Goal: Find contact information: Find contact information

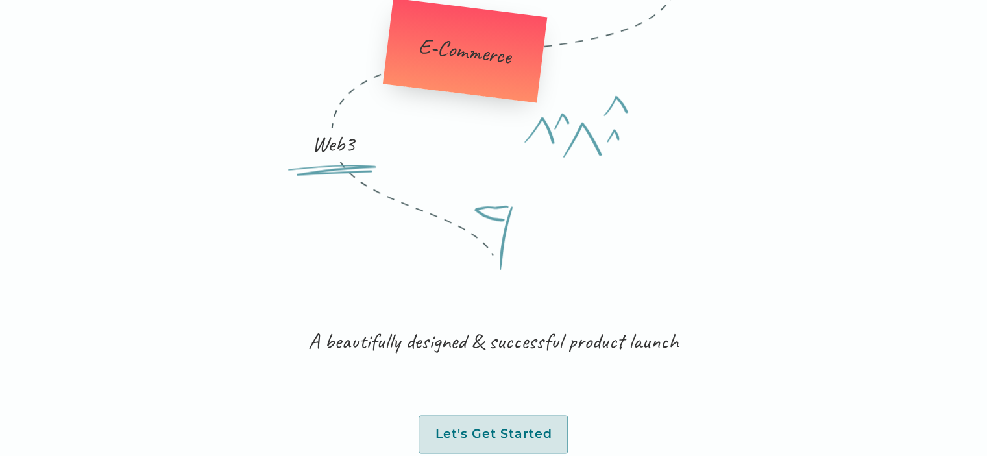
scroll to position [2157, 0]
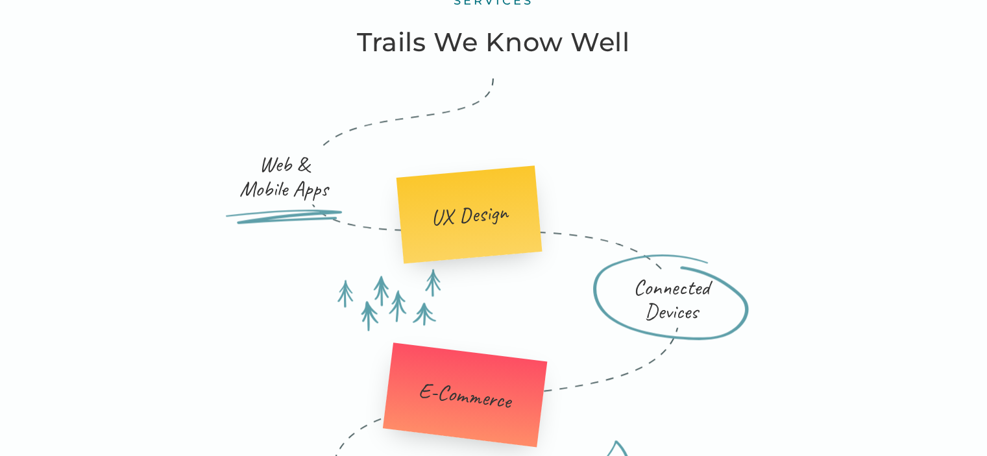
scroll to position [1526, 0]
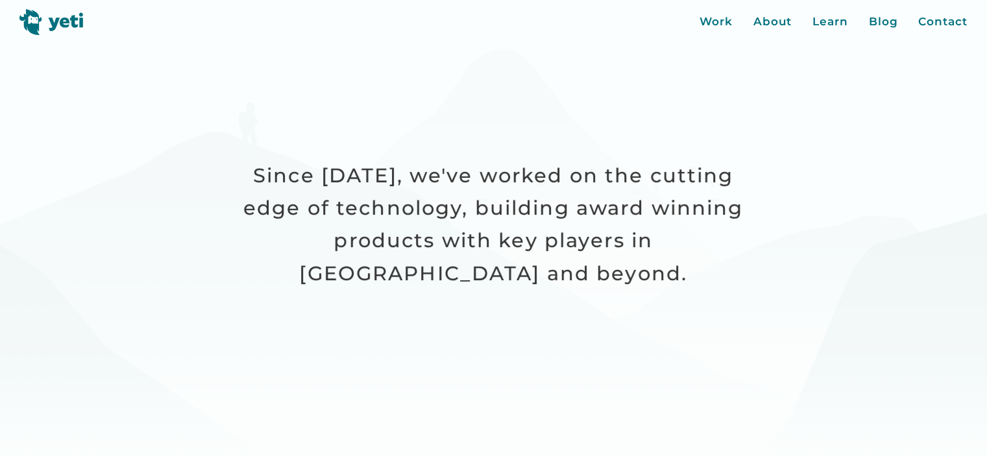
scroll to position [324, 0]
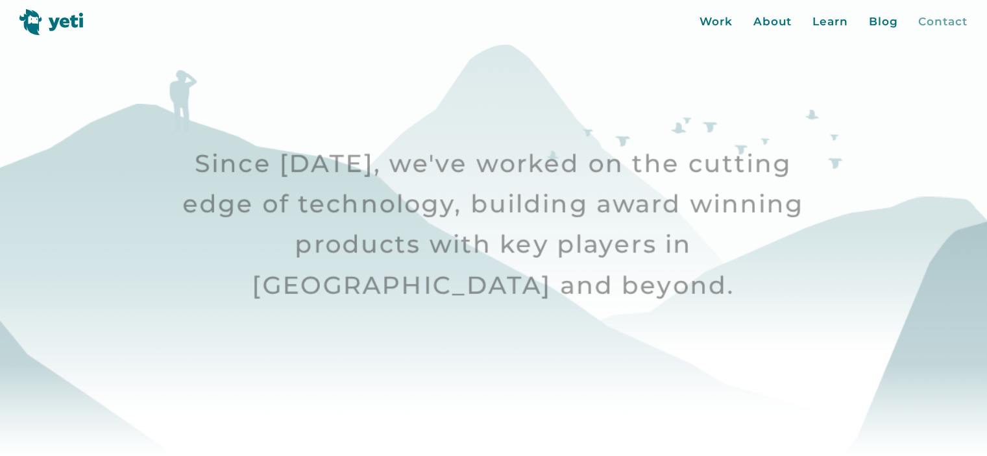
click at [945, 28] on div "Contact" at bounding box center [942, 22] width 49 height 17
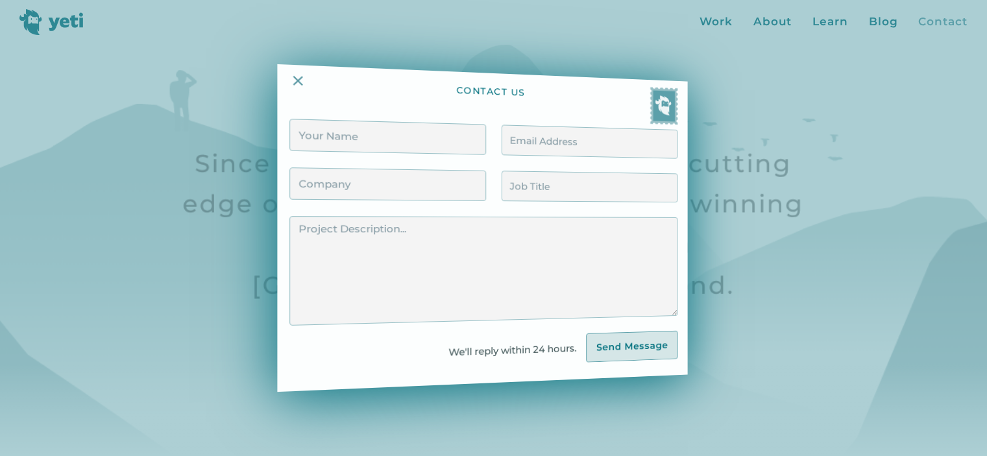
click at [945, 28] on div at bounding box center [493, 228] width 987 height 456
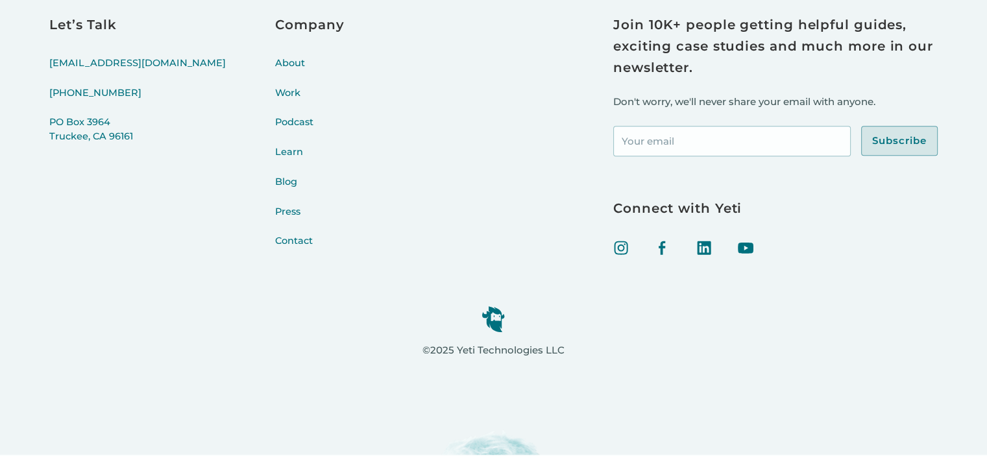
scroll to position [5410, 0]
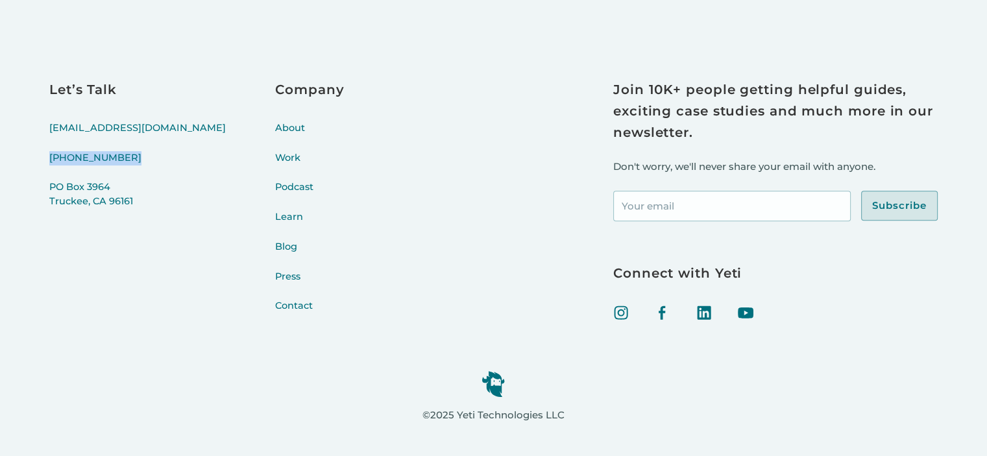
drag, startPoint x: 145, startPoint y: 154, endPoint x: 47, endPoint y: 163, distance: 98.4
click at [47, 163] on div "Let’s Talk [EMAIL_ADDRESS][DOMAIN_NAME] [PHONE_NUMBER] [STREET_ADDRESS] Company…" at bounding box center [493, 259] width 987 height 522
copy link "[PHONE_NUMBER]"
click at [275, 311] on link "Contact" at bounding box center [309, 314] width 69 height 30
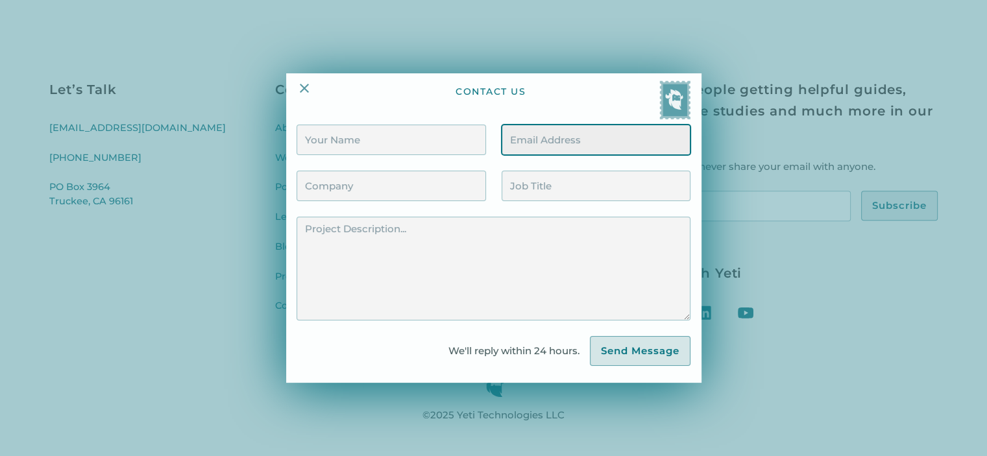
click at [541, 140] on input "Contact Form" at bounding box center [596, 140] width 189 height 30
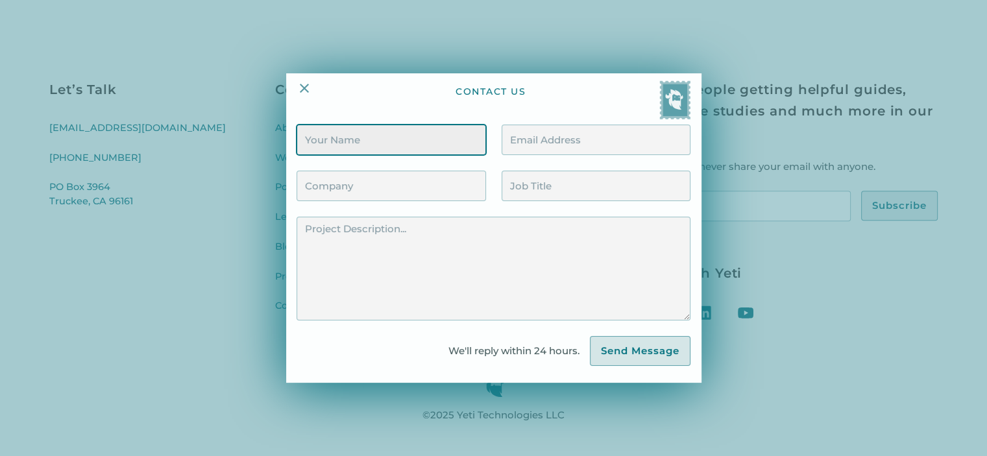
click at [377, 143] on input "Contact Form" at bounding box center [391, 140] width 189 height 30
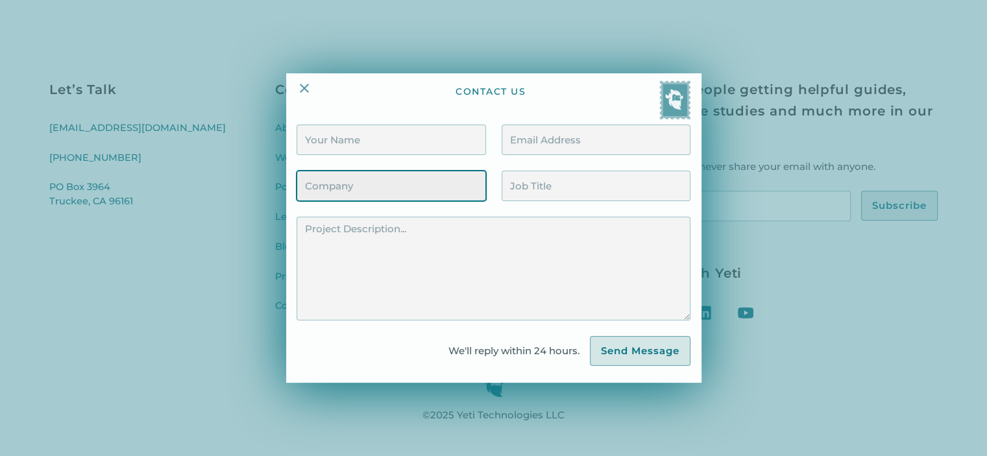
click at [391, 182] on input "Contact Form" at bounding box center [391, 186] width 189 height 30
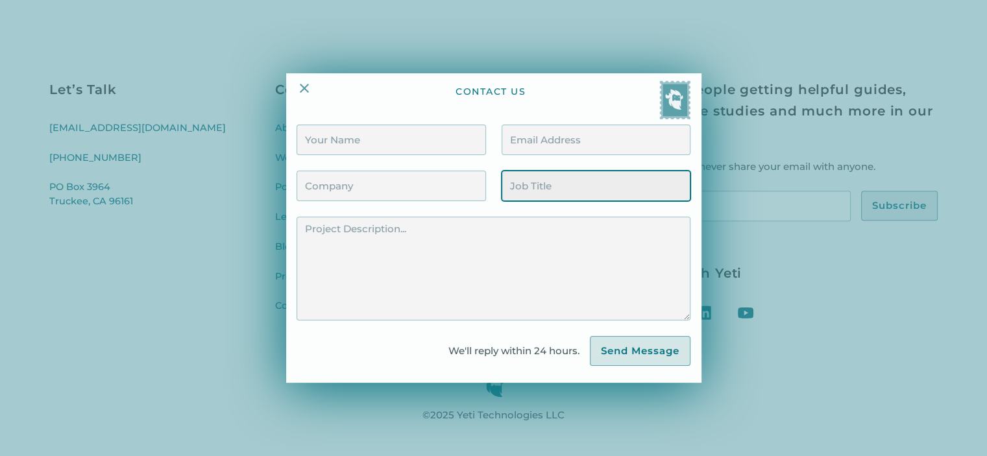
click at [548, 192] on input "Contact Form" at bounding box center [596, 186] width 189 height 30
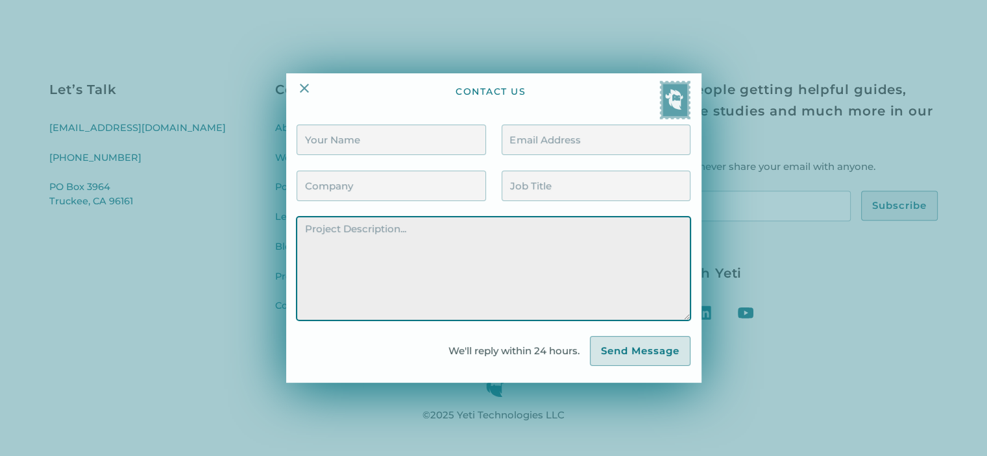
click at [365, 304] on textarea "Contact Form" at bounding box center [493, 269] width 393 height 104
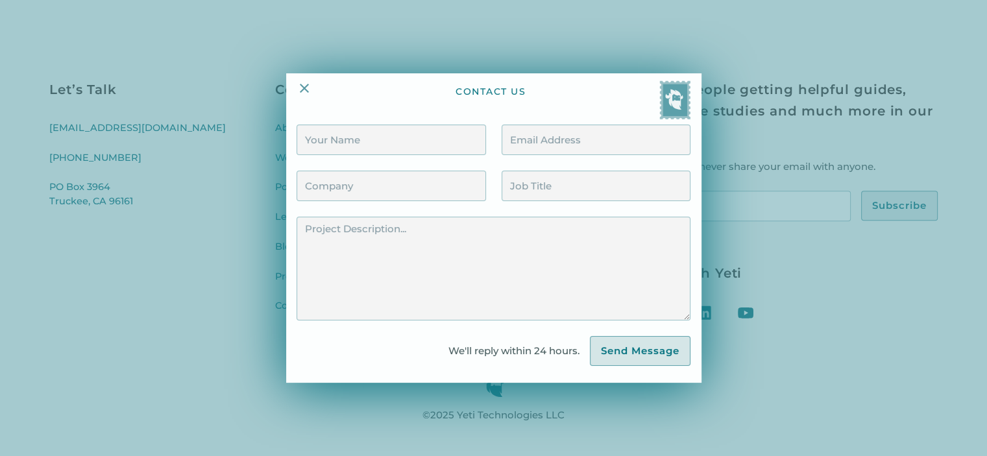
click at [160, 261] on div at bounding box center [493, 228] width 987 height 456
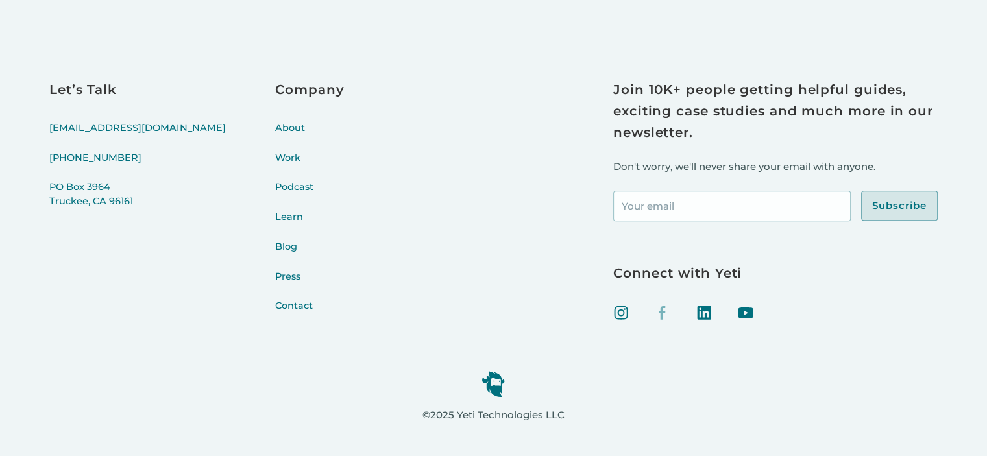
drag, startPoint x: 319, startPoint y: 267, endPoint x: 662, endPoint y: 313, distance: 346.3
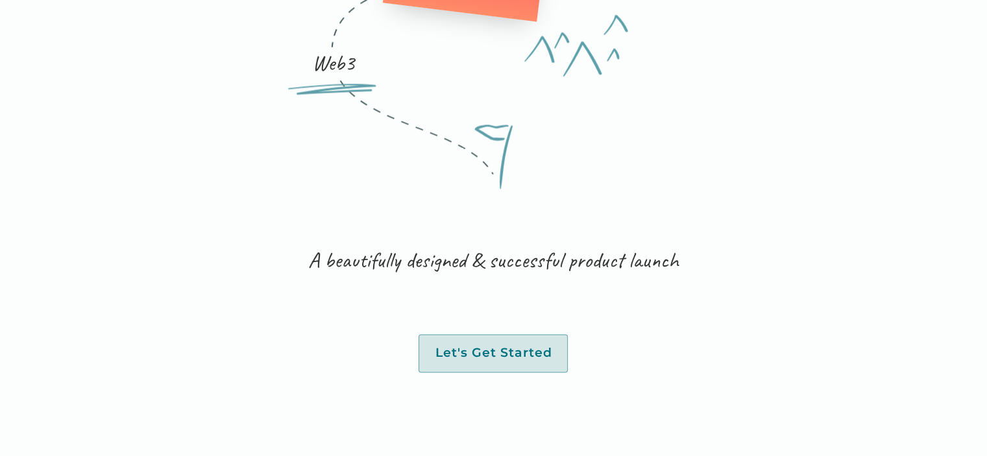
scroll to position [1971, 0]
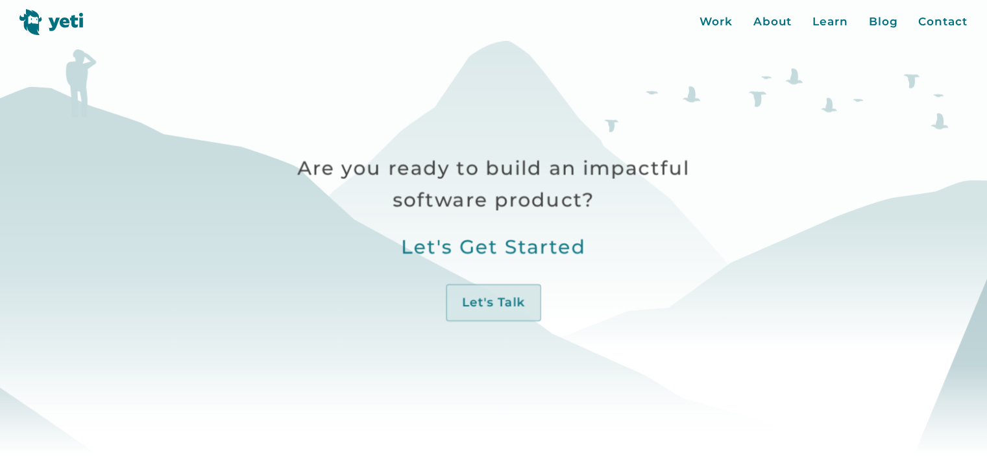
scroll to position [0, 0]
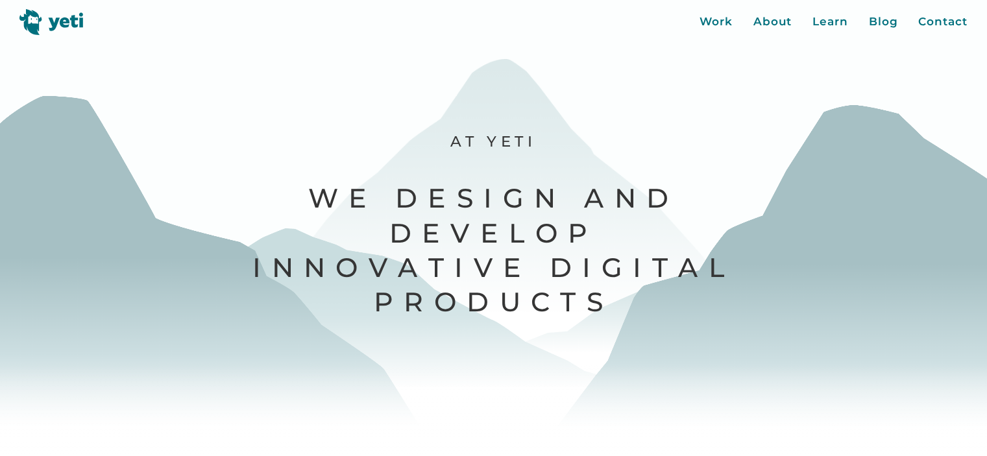
click at [698, 23] on header "Work About Learn Blog Contact Close More... Work About Learn Blog Contact Blog …" at bounding box center [493, 17] width 987 height 35
click at [705, 25] on div "Work" at bounding box center [716, 22] width 33 height 17
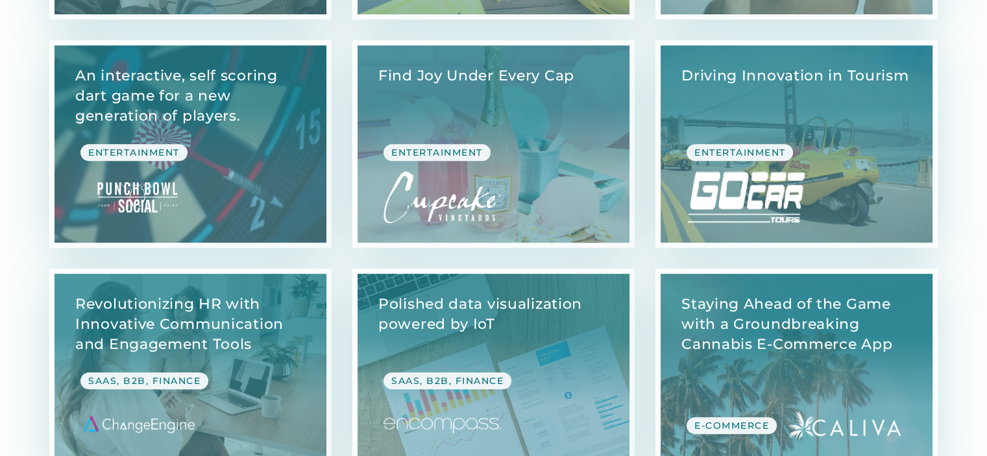
scroll to position [3115, 0]
